Goal: Find contact information: Find contact information

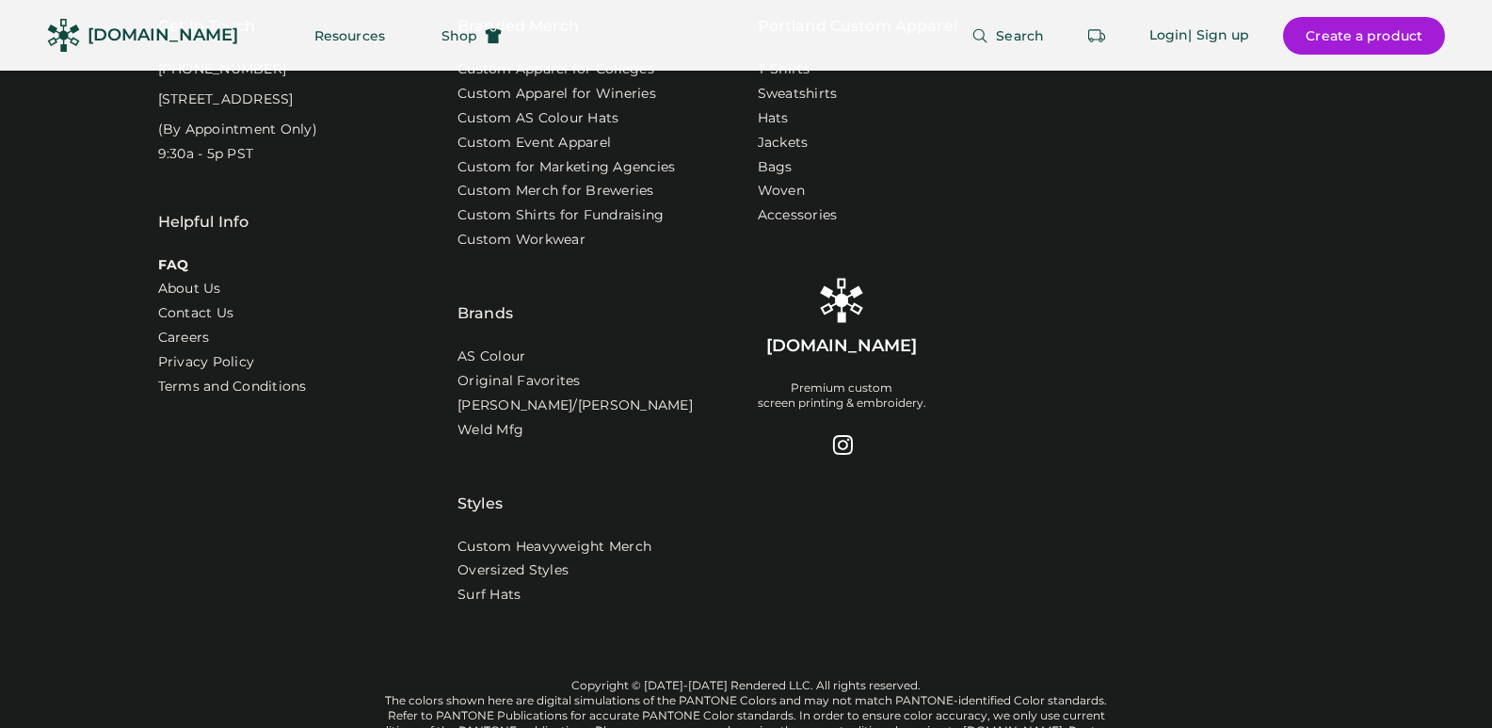
scroll to position [6187, 0]
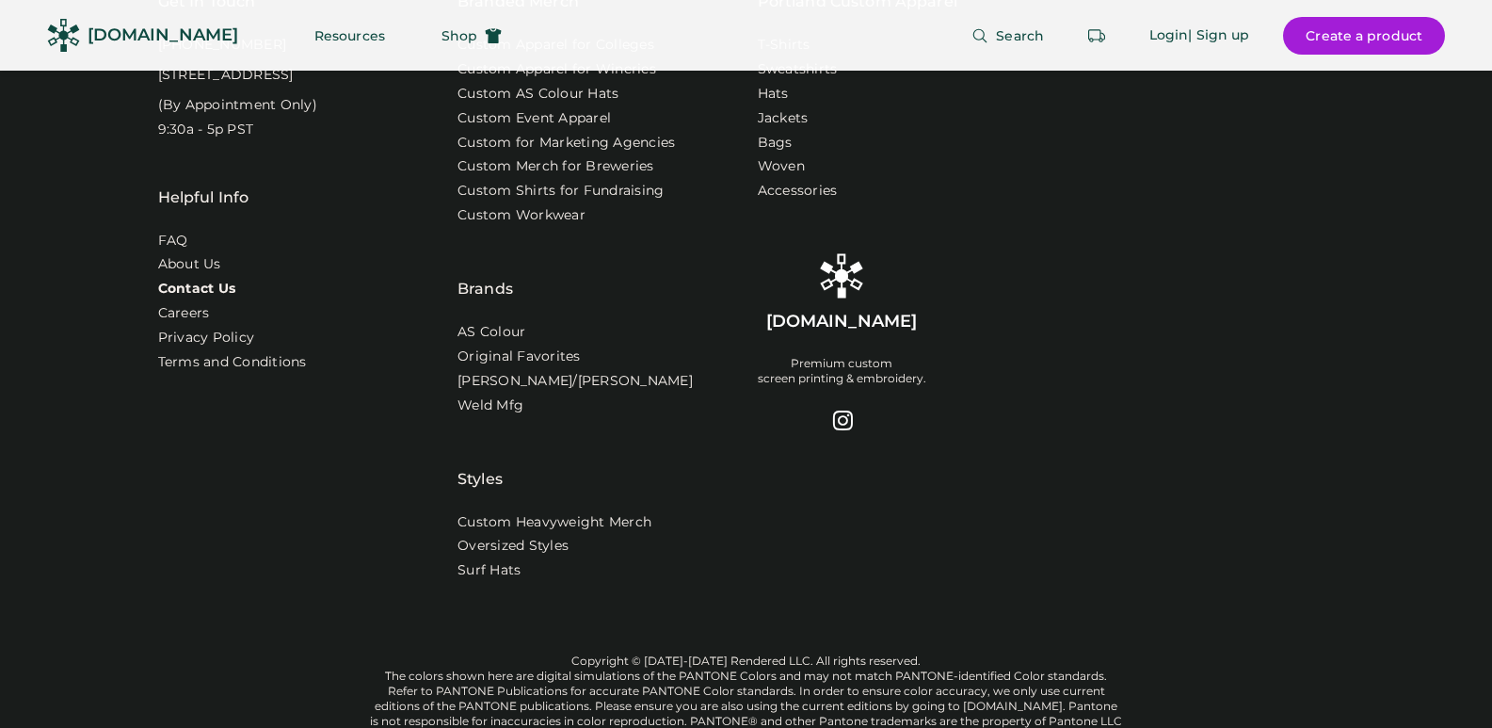
click at [197, 280] on link "Contact Us" at bounding box center [197, 289] width 78 height 19
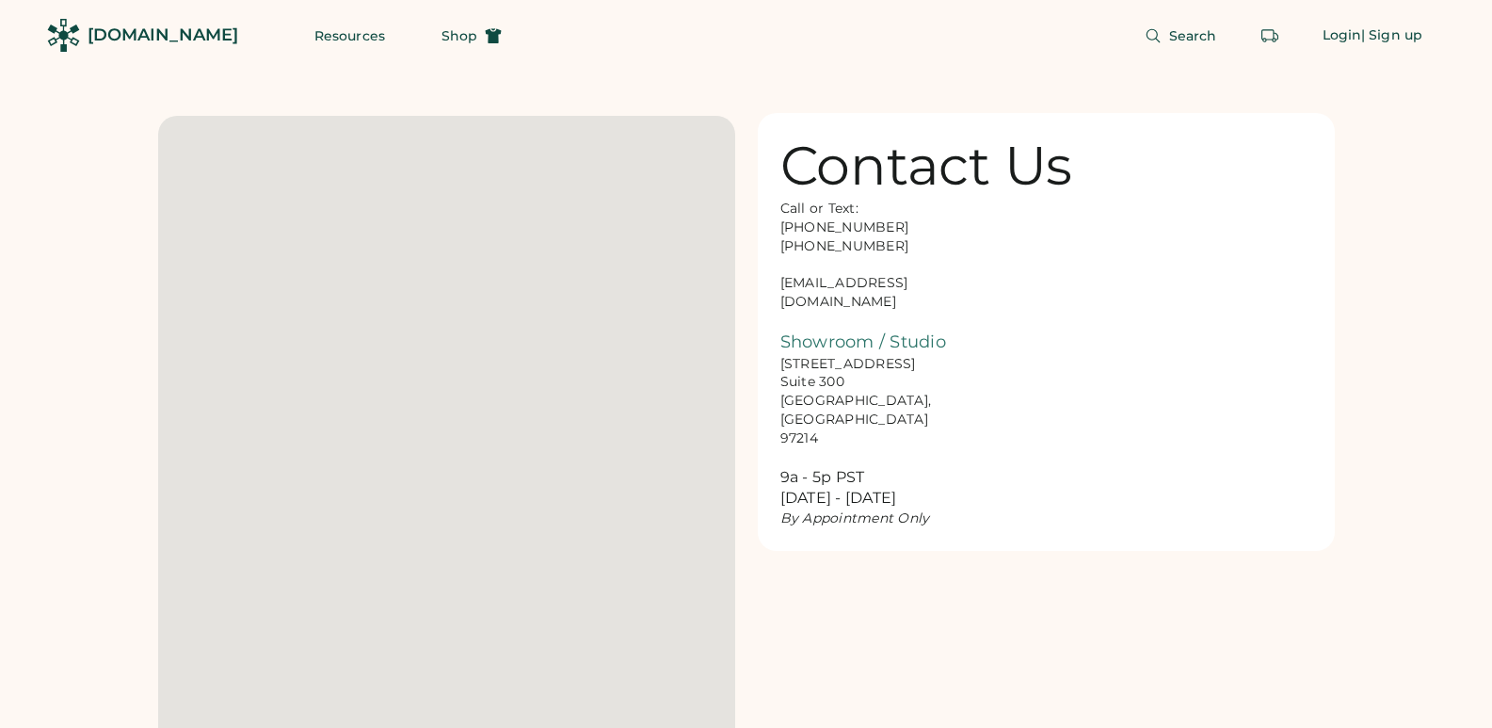
click at [954, 278] on div "Call or Text: 888-299-3595 503-954-3595 hello@rendered.co Showroom / Studio 916…" at bounding box center [874, 364] width 188 height 328
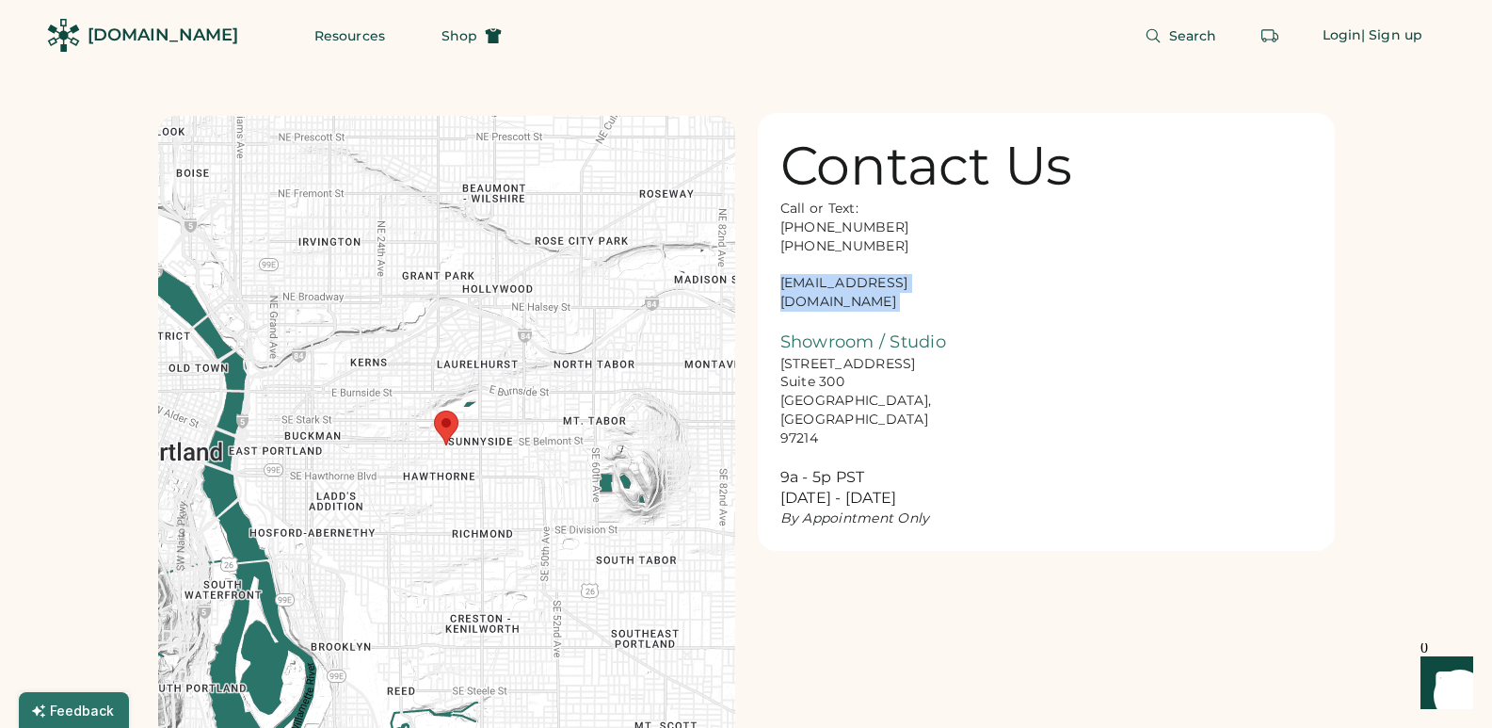
copy div "hello@rendered.co"
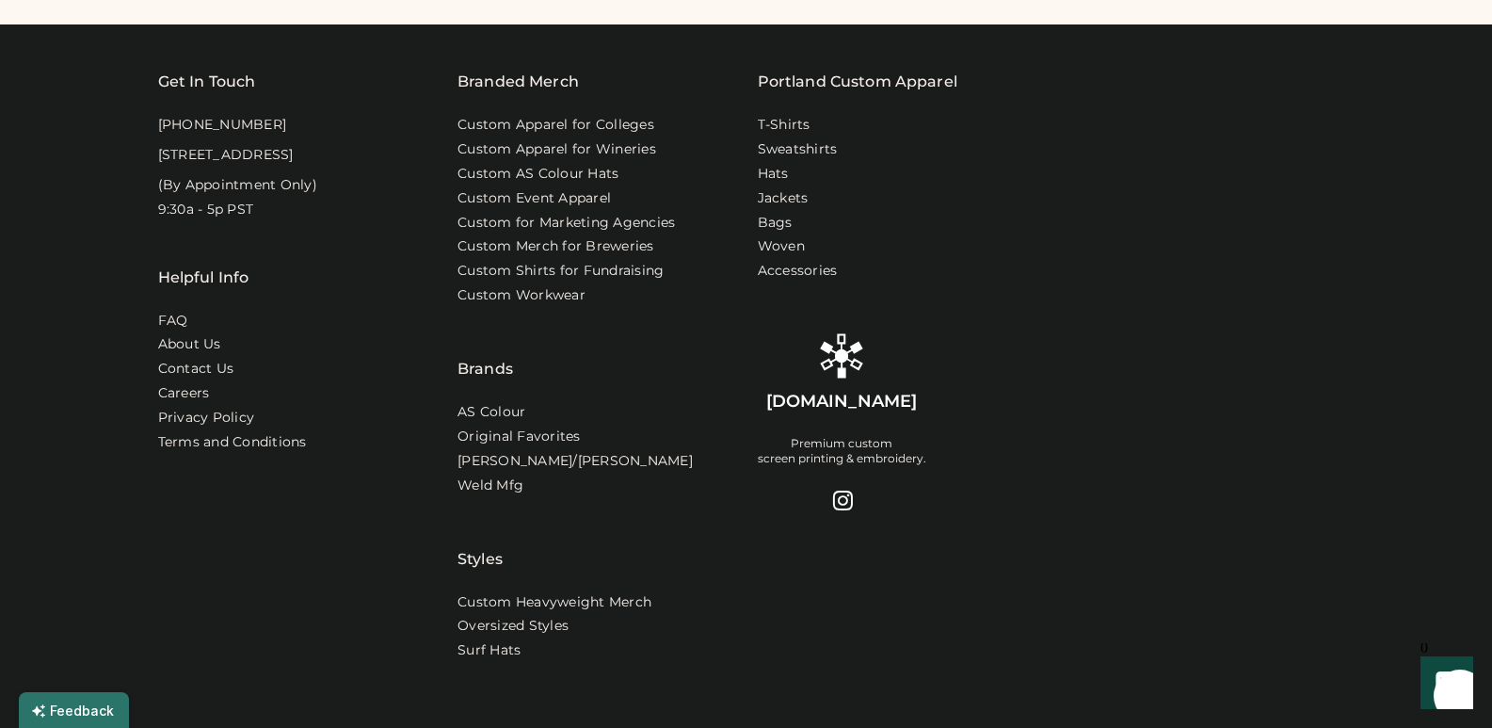
scroll to position [739, 0]
